Goal: Information Seeking & Learning: Learn about a topic

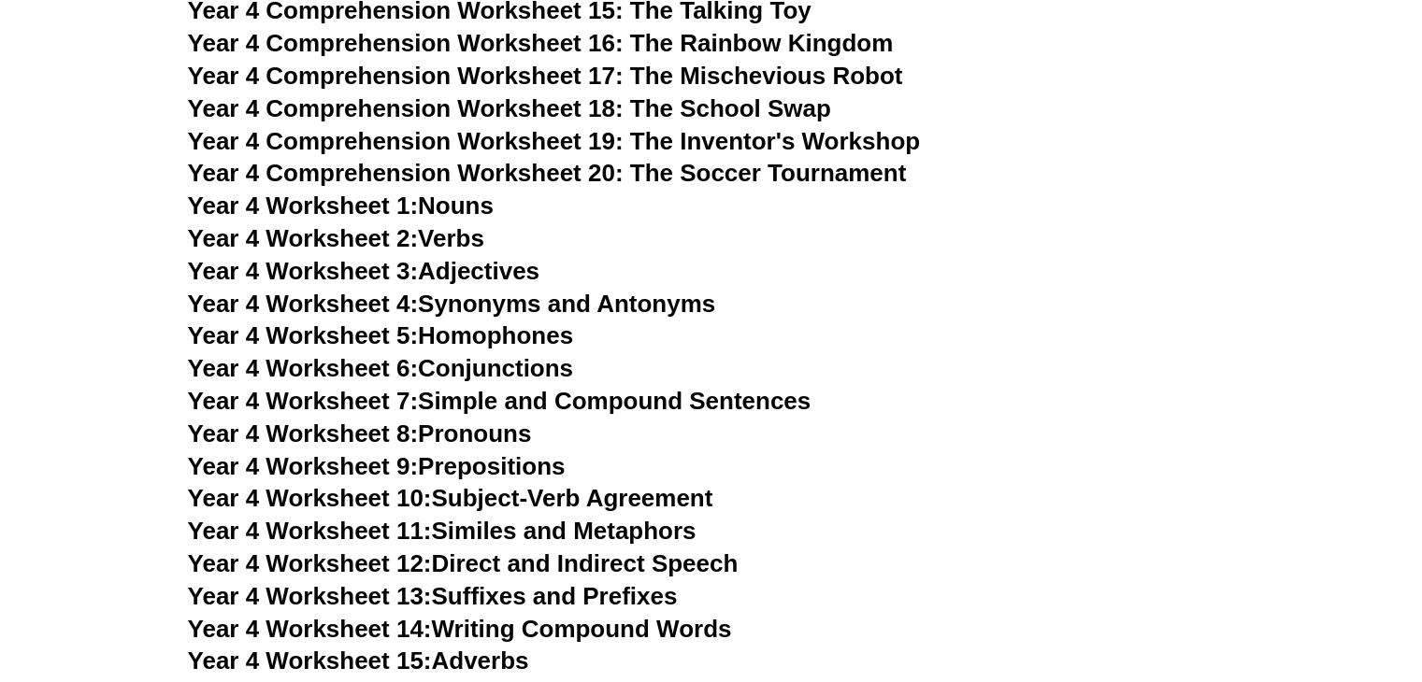
scroll to position [7198, 0]
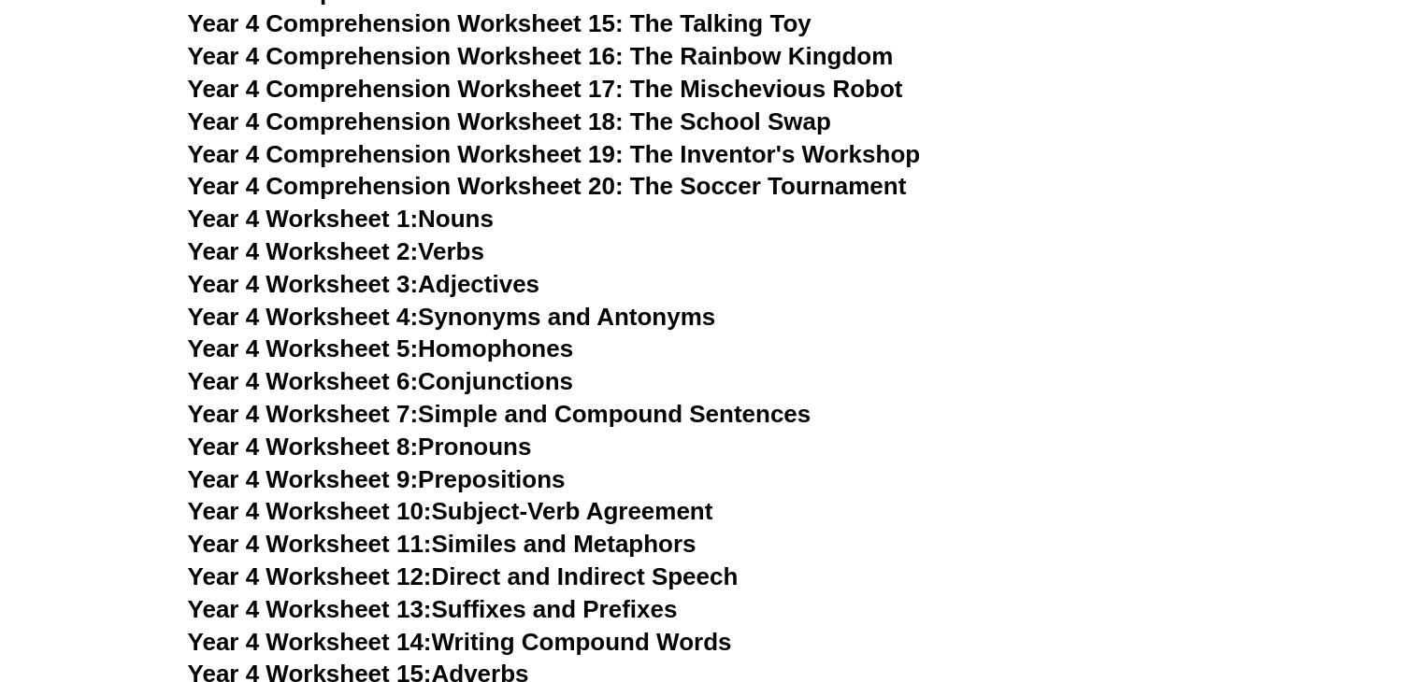
click at [483, 219] on link "Year 4 Worksheet 1: Nouns" at bounding box center [341, 219] width 306 height 28
click at [452, 250] on link "Year 4 Worksheet 2: Verbs" at bounding box center [336, 251] width 296 height 28
click at [529, 284] on link "Year 4 Worksheet 3: Adjectives" at bounding box center [364, 284] width 352 height 28
click at [566, 309] on link "Year 4 Worksheet 4: Synonyms and Antonyms" at bounding box center [452, 317] width 528 height 28
click at [535, 350] on link "Year 4 Worksheet 5: Homophones" at bounding box center [381, 349] width 386 height 28
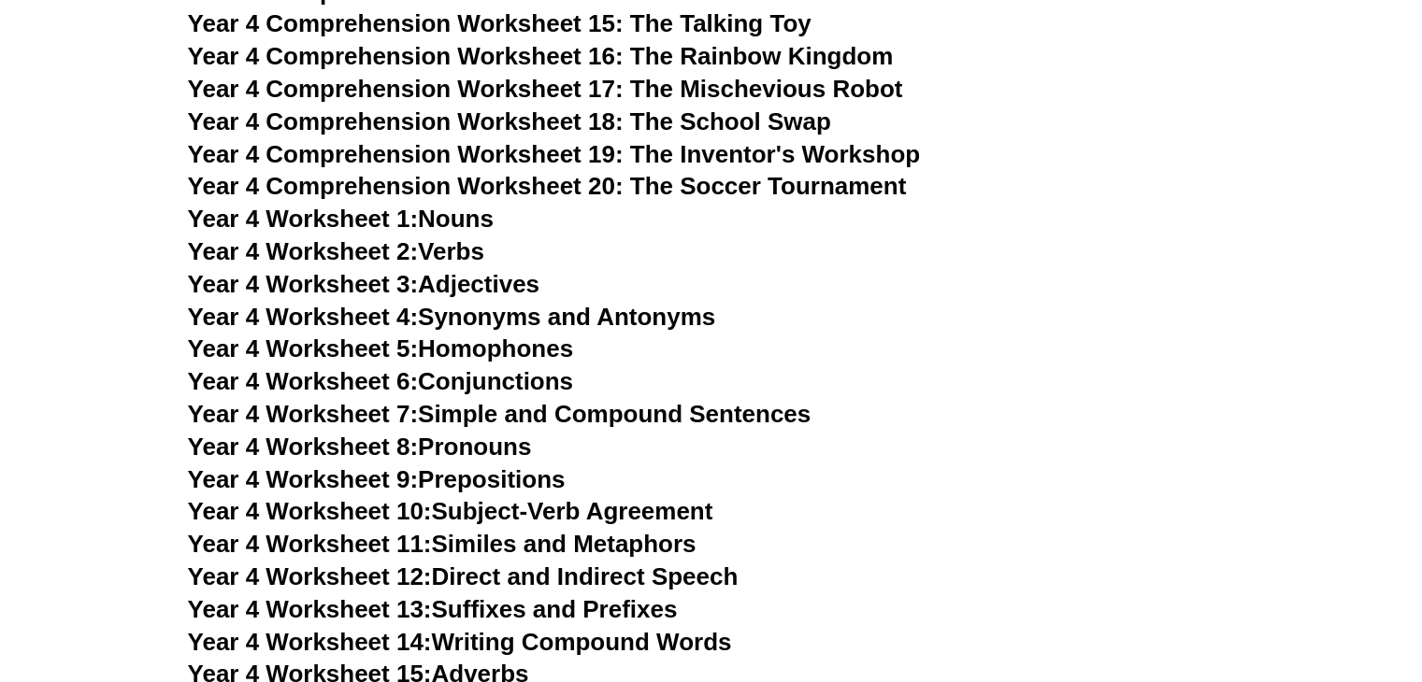
click at [516, 382] on link "Year 4 Worksheet 6: Conjunctions" at bounding box center [381, 381] width 386 height 28
click at [512, 533] on link "Year 4 Worksheet 11: Similes and Metaphors" at bounding box center [442, 544] width 509 height 28
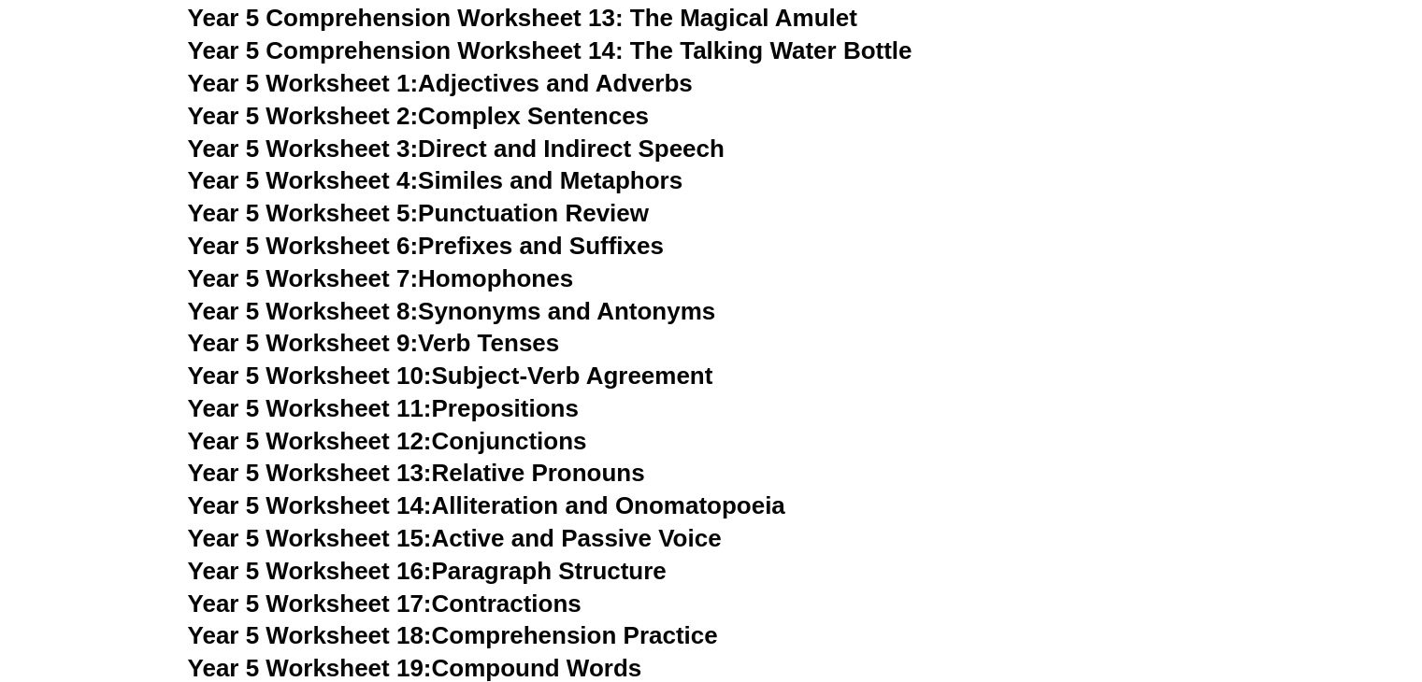
scroll to position [8507, 0]
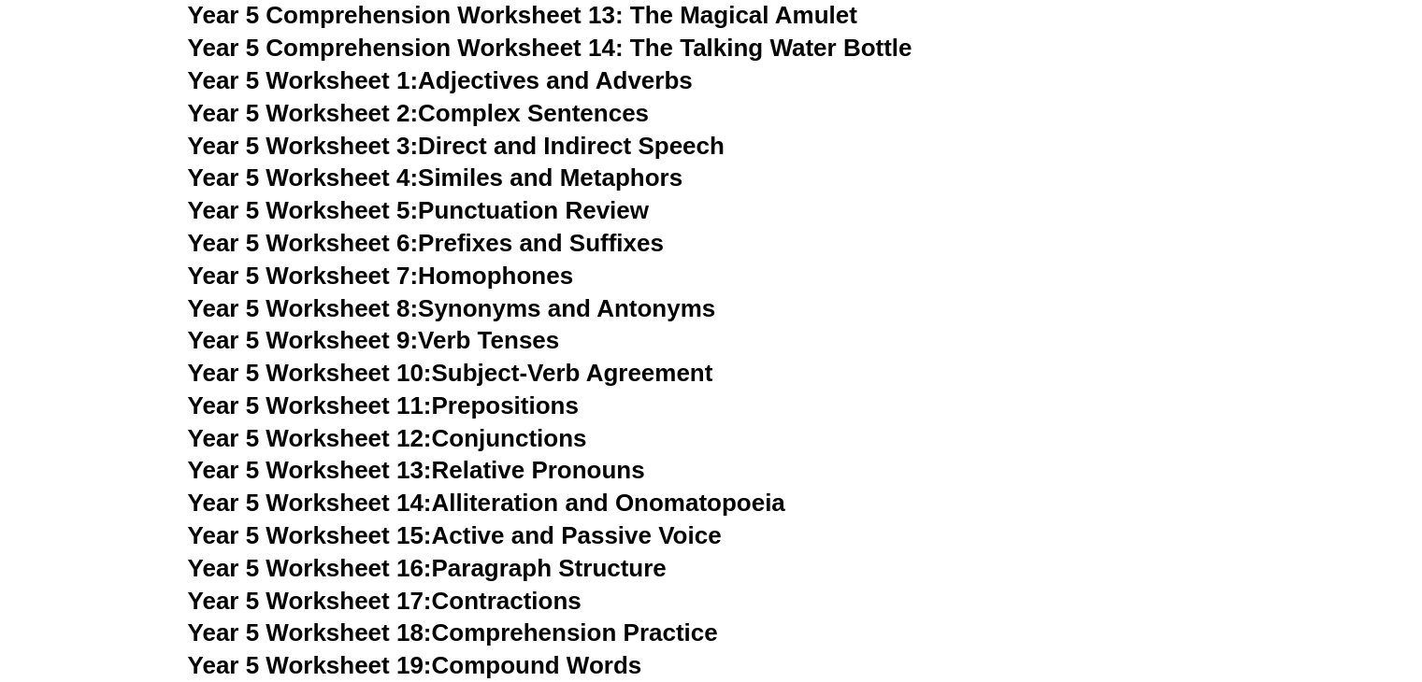
click at [598, 85] on link "Year 5 Worksheet 1: Adjectives and Adverbs" at bounding box center [440, 80] width 505 height 28
click at [591, 95] on h3 "Year 5 Worksheet 1: Adjectives and Adverbs" at bounding box center [711, 81] width 1047 height 32
click at [580, 138] on link "Year 5 Worksheet 3: Direct and Indirect Speech" at bounding box center [456, 146] width 537 height 28
click at [527, 169] on link "Year 5 Worksheet 4: Similes and Metaphors" at bounding box center [435, 178] width 495 height 28
click at [542, 269] on link "Year 5 Worksheet 7: Homophones" at bounding box center [381, 276] width 386 height 28
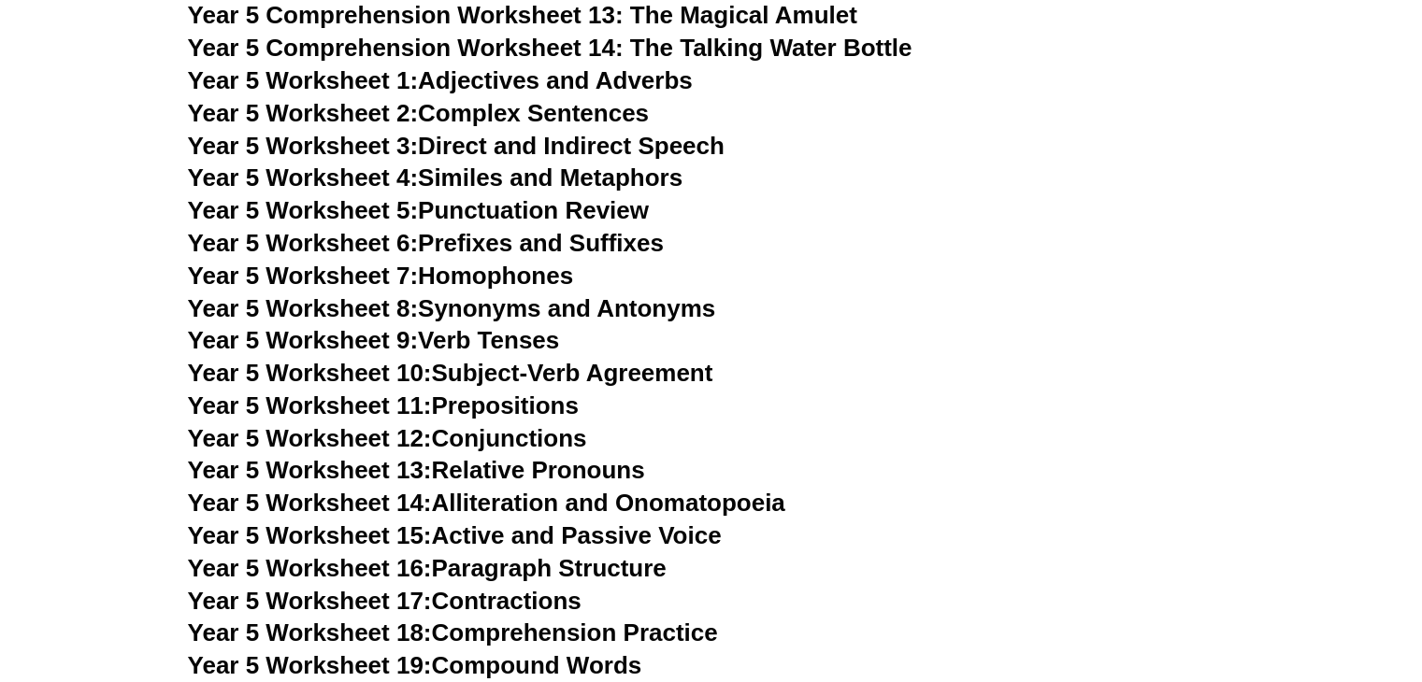
click at [480, 496] on link "Year 5 Worksheet 14: Alliteration and Onomatopoeia" at bounding box center [486, 503] width 597 height 28
click at [496, 528] on link "Year 5 Worksheet 15: Active and Passive Voice" at bounding box center [455, 536] width 534 height 28
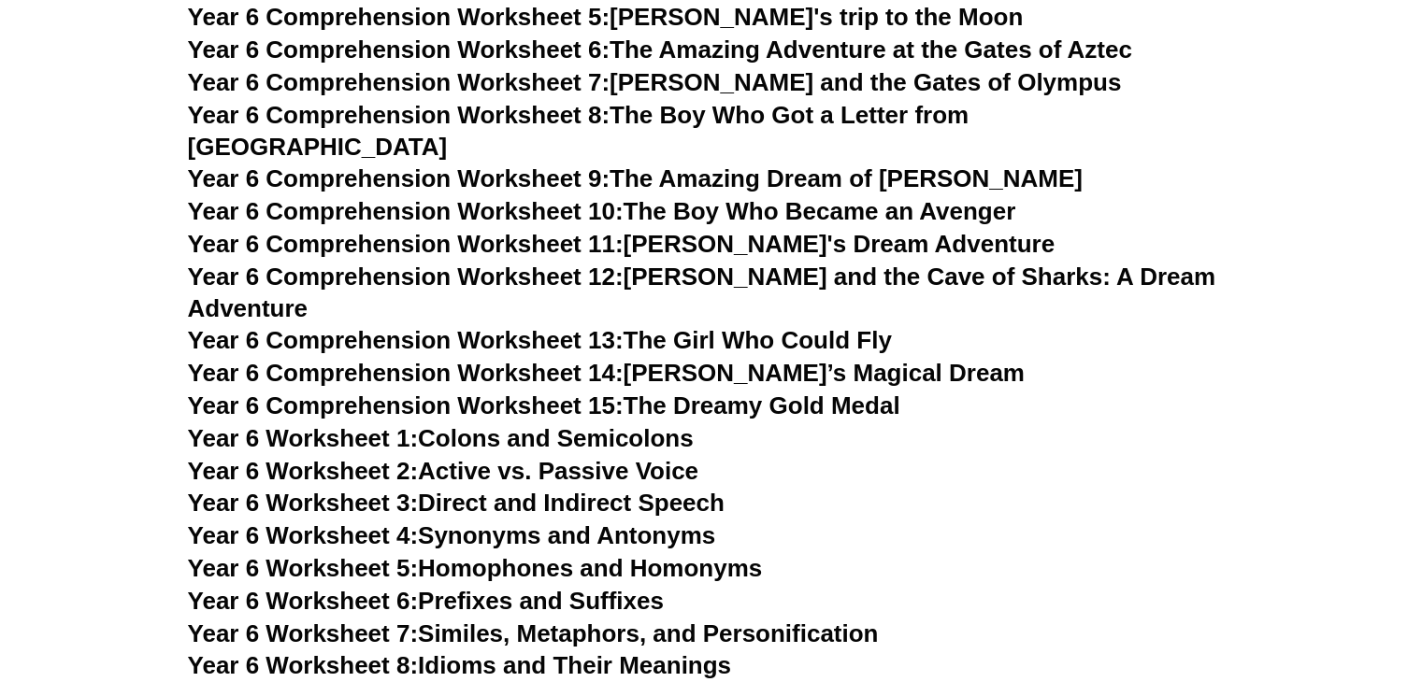
scroll to position [9629, 0]
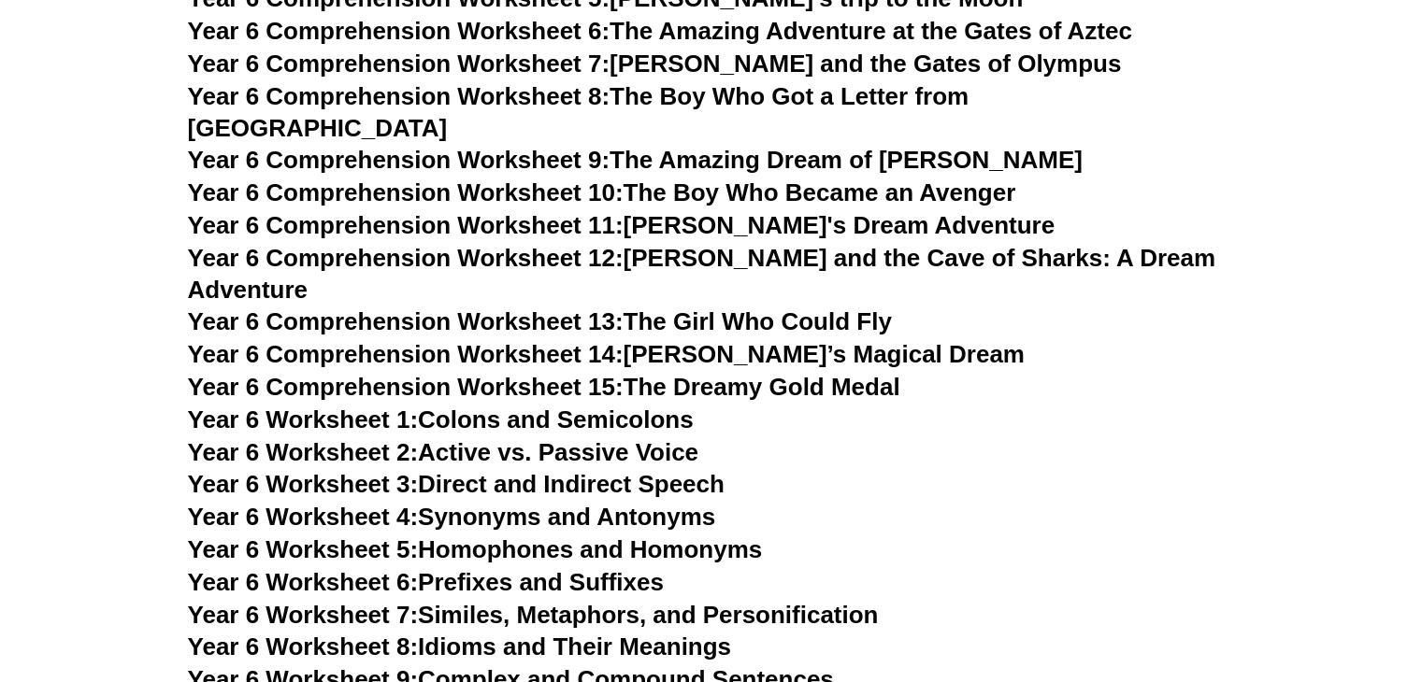
click at [611, 438] on link "Year 6 Worksheet 2: Active vs. Passive Voice" at bounding box center [443, 452] width 510 height 28
click at [621, 470] on link "Year 6 Worksheet 3: Direct and Indirect Speech" at bounding box center [456, 484] width 537 height 28
